Goal: Information Seeking & Learning: Learn about a topic

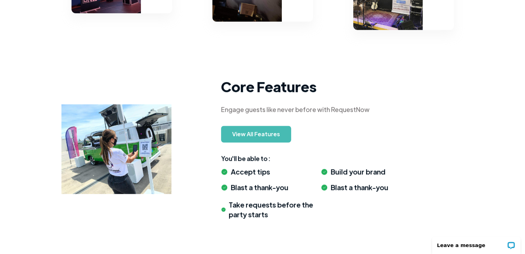
scroll to position [625, 0]
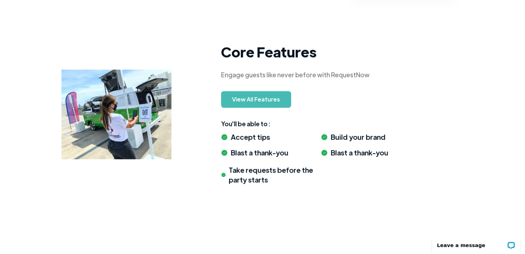
click at [255, 102] on link "View All Features" at bounding box center [256, 99] width 70 height 17
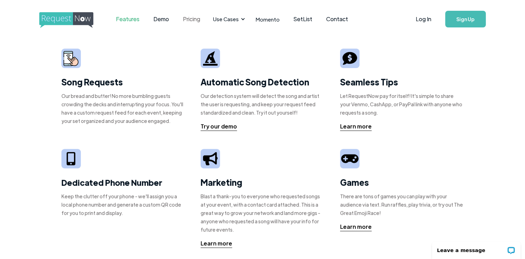
click at [200, 20] on link "Pricing" at bounding box center [191, 19] width 31 height 22
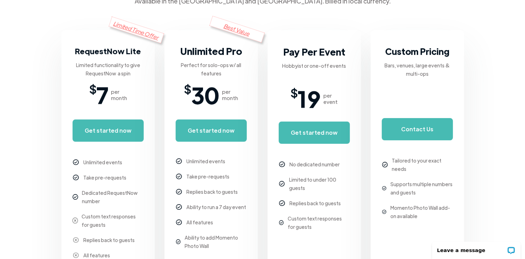
scroll to position [139, 0]
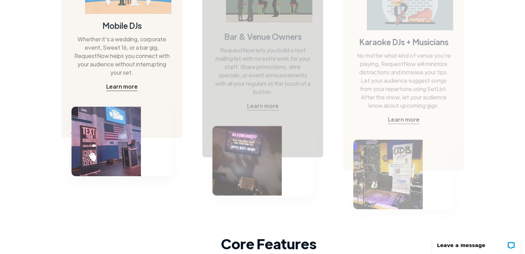
scroll to position [347, 0]
